Goal: Task Accomplishment & Management: Manage account settings

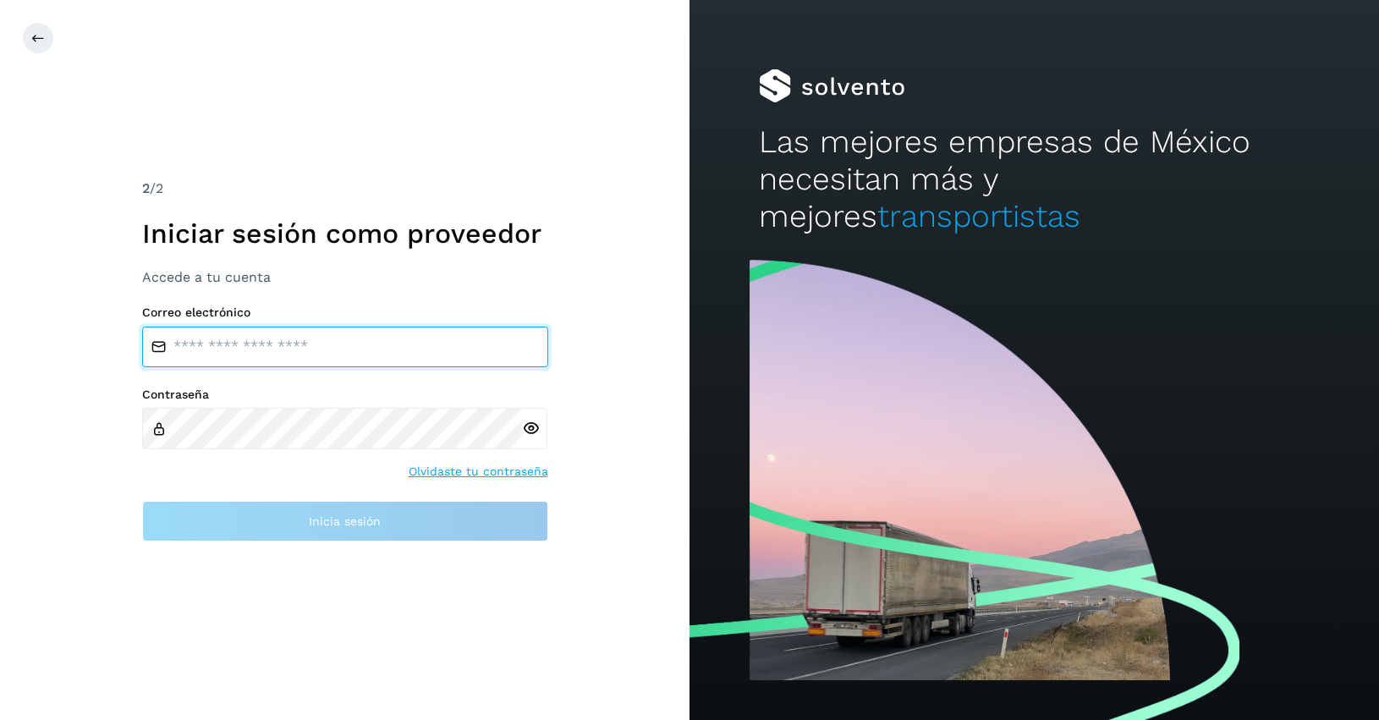
click at [252, 356] on input "email" at bounding box center [345, 347] width 406 height 41
type input "**********"
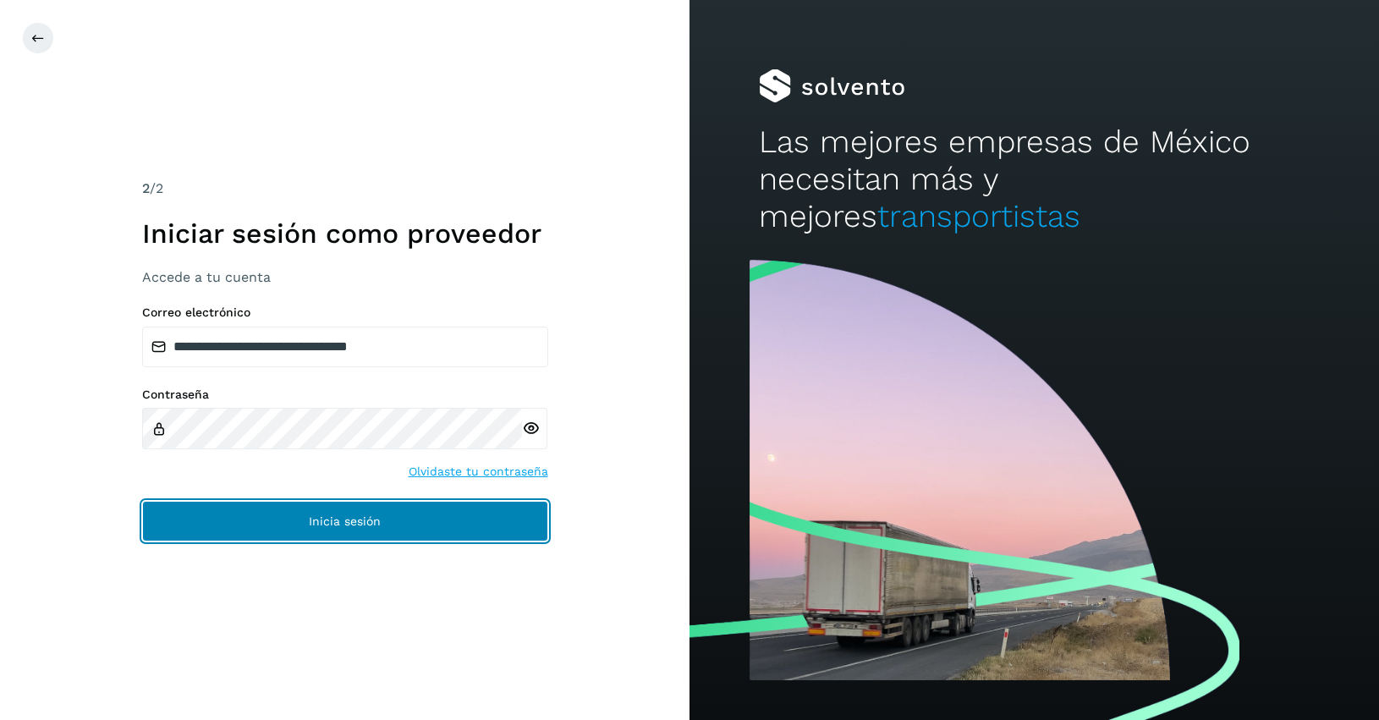
click at [361, 530] on button "Inicia sesión" at bounding box center [345, 521] width 406 height 41
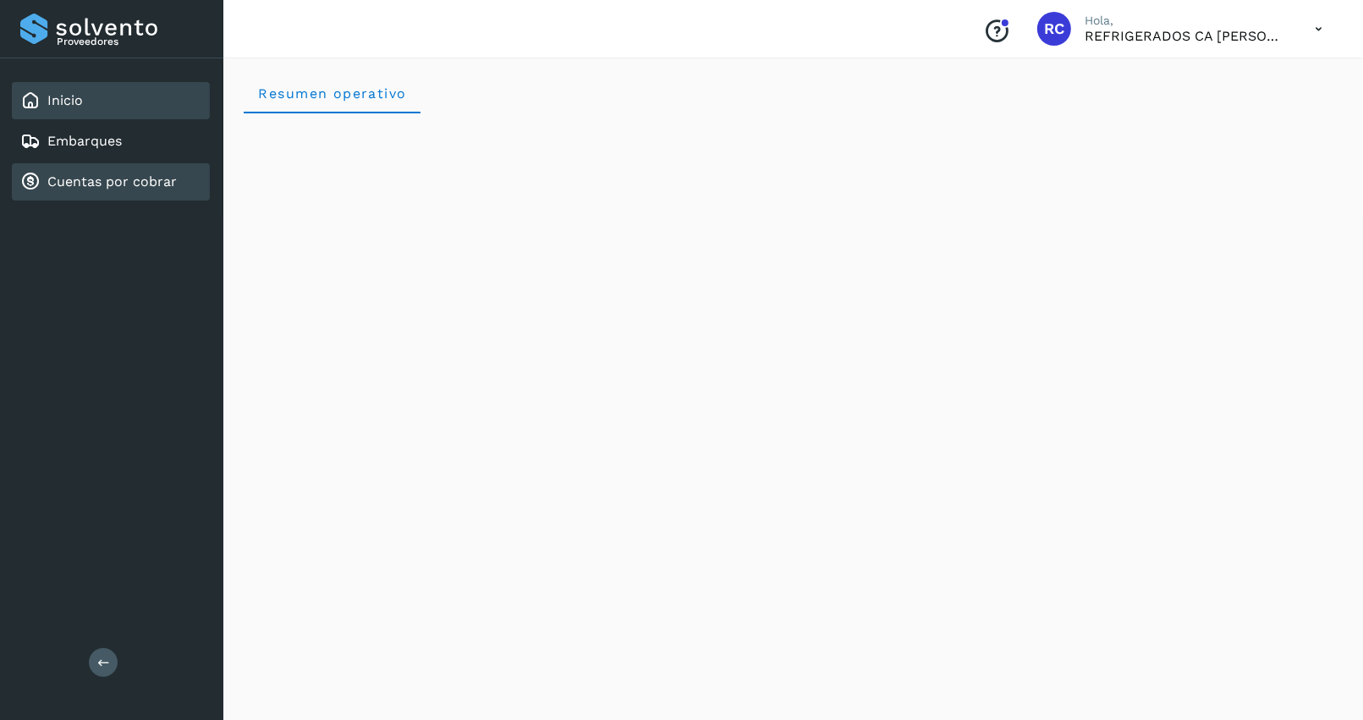
click at [106, 173] on link "Cuentas por cobrar" at bounding box center [111, 181] width 129 height 16
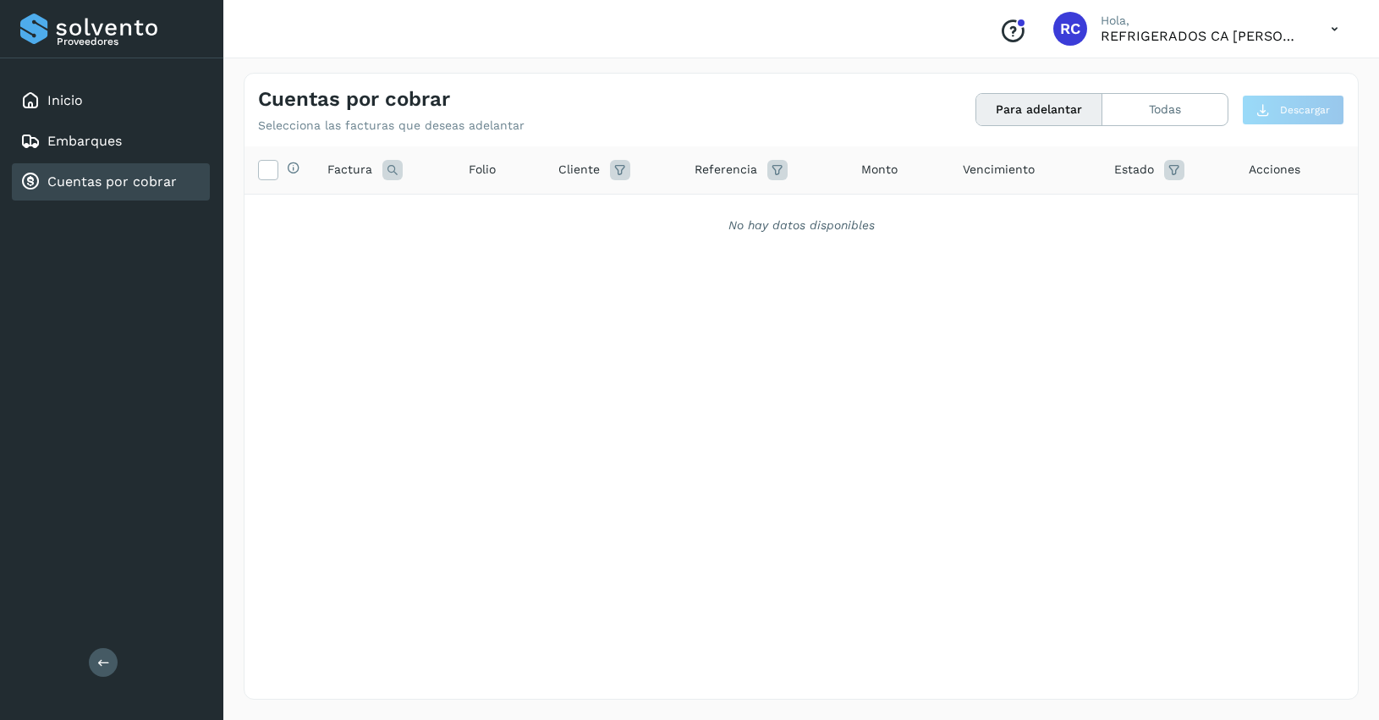
click at [104, 173] on link "Cuentas por cobrar" at bounding box center [111, 181] width 129 height 16
click at [58, 179] on link "Cuentas por cobrar" at bounding box center [111, 181] width 129 height 16
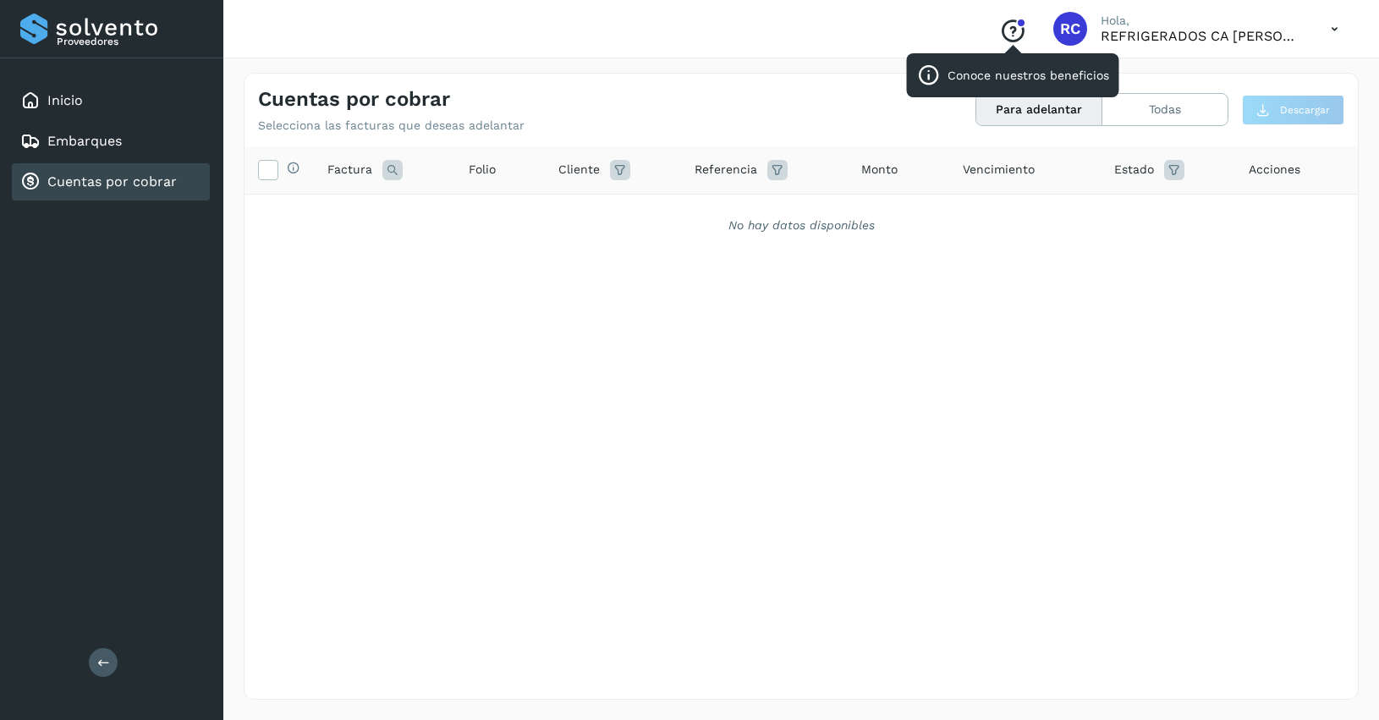
click at [1001, 69] on div "Conoce nuestros beneficios RC Hola, REFRIGERADOS CA [PERSON_NAME] Cuentas por c…" at bounding box center [801, 360] width 1156 height 720
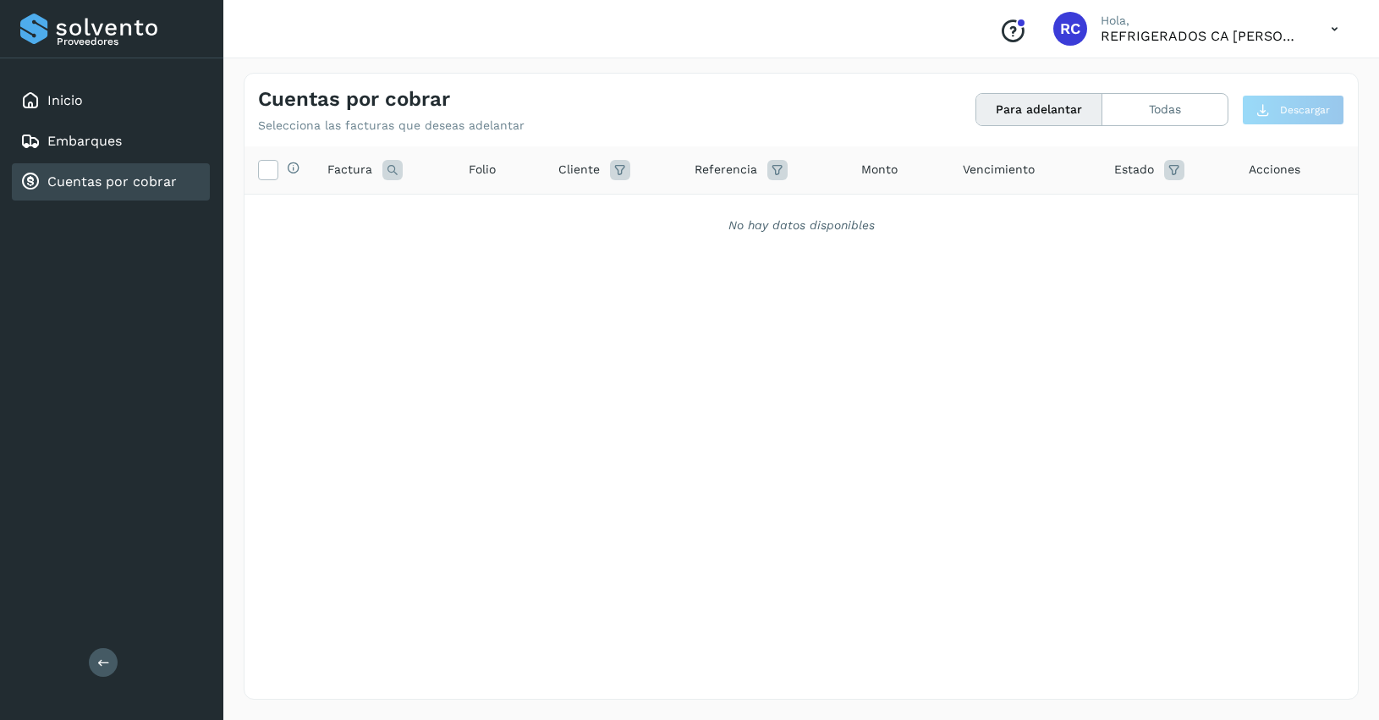
click at [1009, 30] on icon "Conoce nuestros beneficios" at bounding box center [1012, 31] width 27 height 27
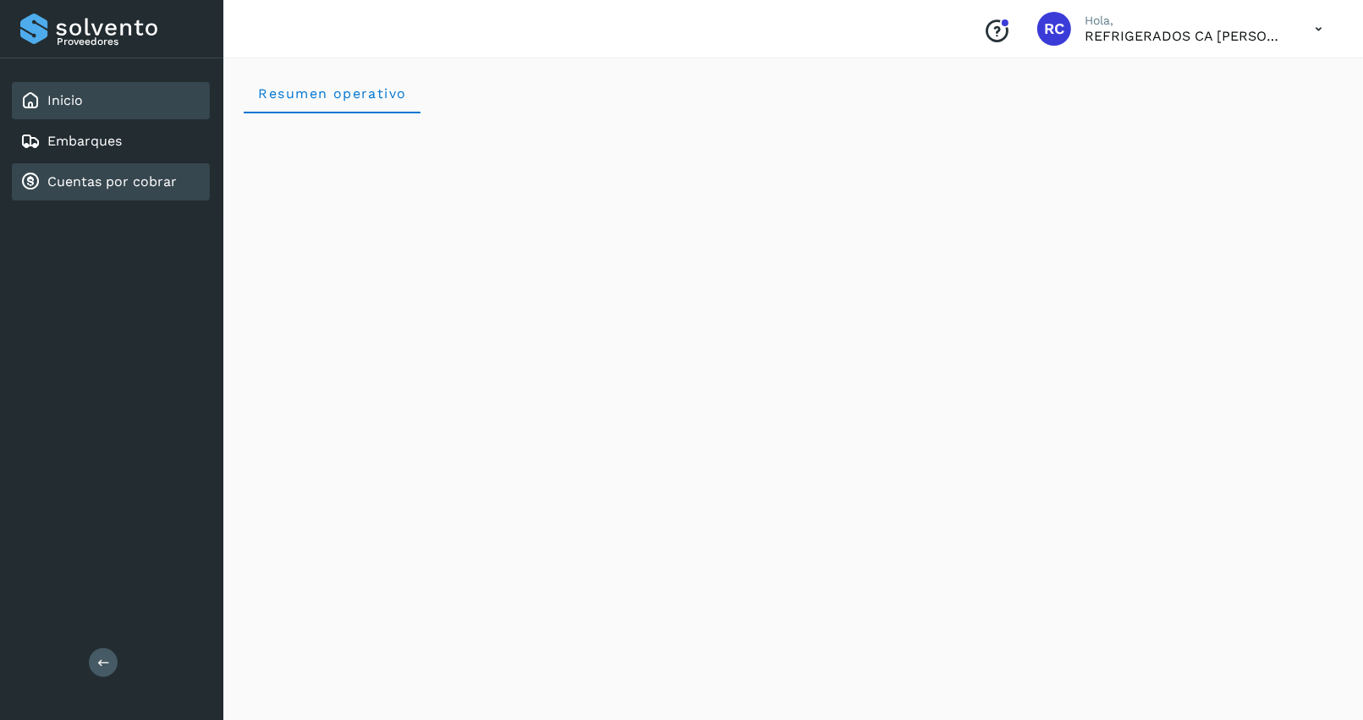
click at [103, 172] on div "Cuentas por cobrar" at bounding box center [98, 182] width 157 height 20
